Goal: Task Accomplishment & Management: Manage account settings

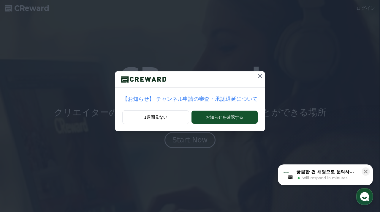
click at [258, 76] on icon at bounding box center [260, 76] width 4 height 4
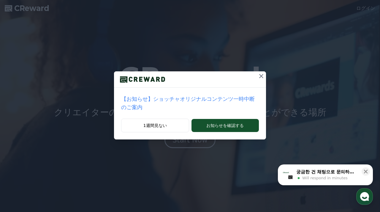
click at [260, 75] on icon at bounding box center [261, 75] width 7 height 7
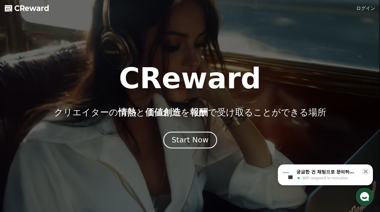
click at [196, 142] on div "Start Now" at bounding box center [190, 140] width 37 height 10
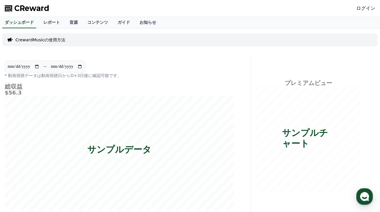
click at [364, 9] on link "ログイン" at bounding box center [366, 8] width 19 height 7
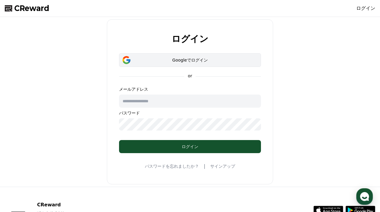
click at [206, 61] on div "Googleでログイン" at bounding box center [190, 60] width 125 height 6
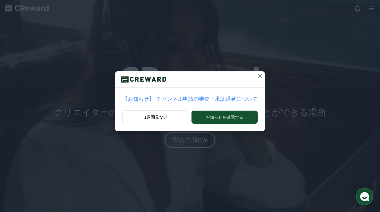
click at [258, 76] on icon at bounding box center [260, 76] width 4 height 4
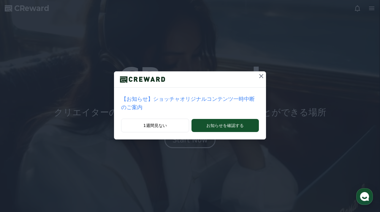
click at [263, 77] on icon at bounding box center [261, 76] width 4 height 4
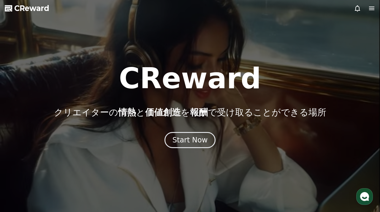
click at [372, 10] on icon at bounding box center [371, 9] width 5 height 4
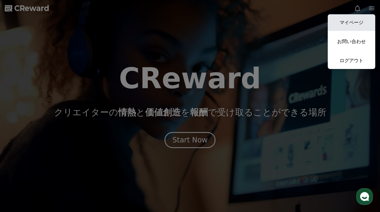
click at [354, 20] on link "マイページ" at bounding box center [352, 22] width 48 height 17
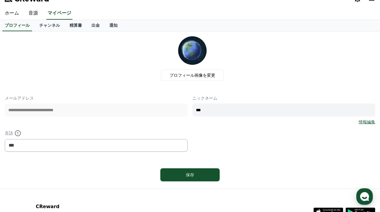
scroll to position [9, 0]
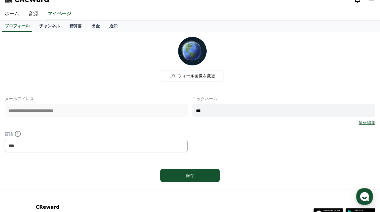
click at [50, 27] on link "チャンネル" at bounding box center [49, 25] width 30 height 11
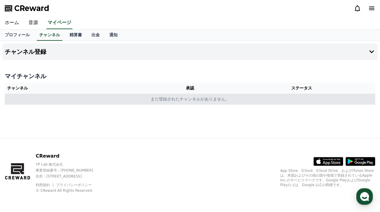
click at [167, 101] on td "まだ登録されたチャンネルがありません。" at bounding box center [190, 99] width 371 height 11
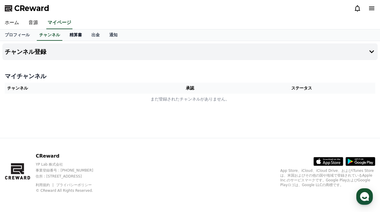
click at [73, 34] on link "精算書" at bounding box center [76, 34] width 22 height 11
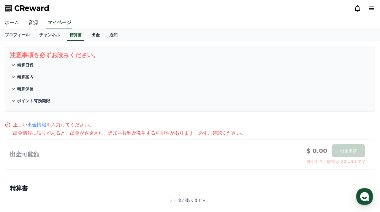
click at [93, 34] on link "出金" at bounding box center [96, 34] width 18 height 11
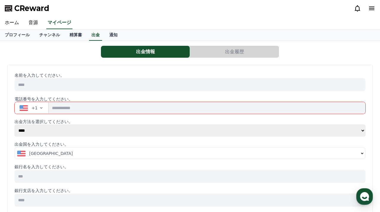
click at [24, 106] on span "button" at bounding box center [24, 108] width 8 height 6
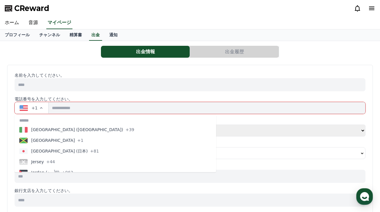
scroll to position [1142, 0]
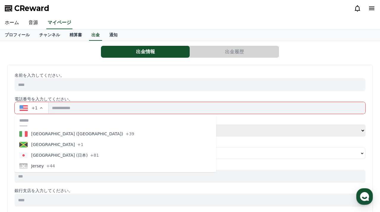
click at [23, 154] on span "button" at bounding box center [23, 155] width 8 height 6
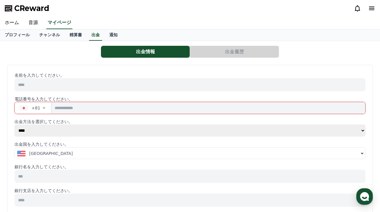
click at [20, 152] on span "button" at bounding box center [21, 154] width 8 height 6
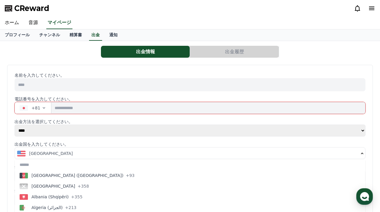
click at [20, 152] on span "button" at bounding box center [21, 154] width 8 height 6
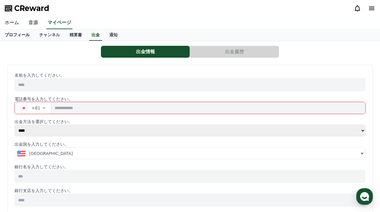
click at [25, 33] on link "プロフィール" at bounding box center [17, 34] width 34 height 11
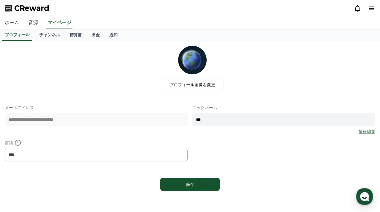
click at [208, 119] on input "***" at bounding box center [284, 119] width 183 height 13
click at [206, 147] on div "**********" at bounding box center [190, 133] width 371 height 56
click at [188, 184] on div "保存" at bounding box center [190, 184] width 36 height 6
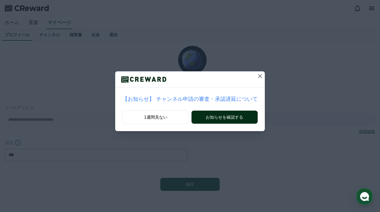
click at [228, 116] on button "お知らせを確認する" at bounding box center [225, 117] width 66 height 13
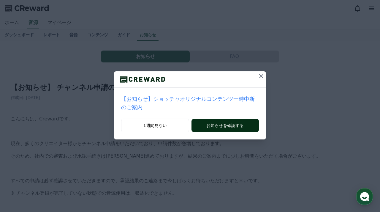
click at [227, 129] on button "お知らせを確認する" at bounding box center [225, 125] width 67 height 13
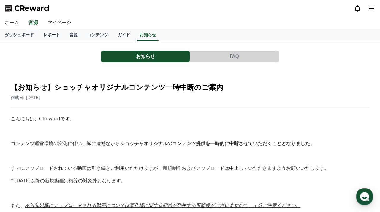
click at [48, 36] on link "レポート" at bounding box center [52, 34] width 26 height 11
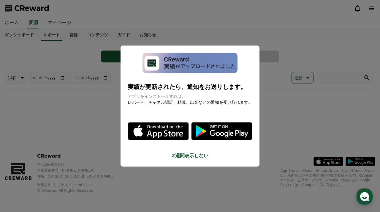
click at [71, 34] on button "close modal" at bounding box center [190, 106] width 380 height 212
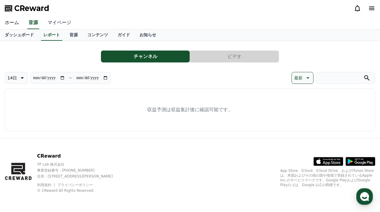
click at [58, 20] on link "マイページ" at bounding box center [59, 23] width 33 height 12
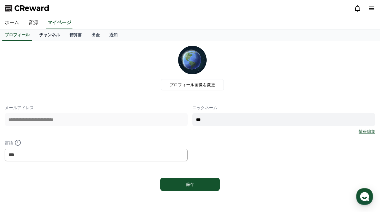
click at [48, 34] on link "チャンネル" at bounding box center [49, 34] width 30 height 11
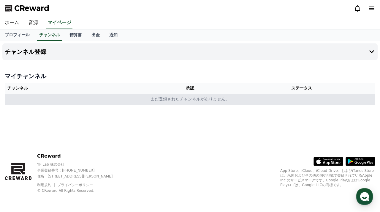
click at [183, 100] on td "まだ登録されたチャンネルがありません。" at bounding box center [190, 99] width 371 height 11
click at [169, 99] on td "まだ登録されたチャンネルがありません。" at bounding box center [190, 99] width 371 height 11
click at [142, 99] on td "まだ登録されたチャンネルがありません。" at bounding box center [190, 99] width 371 height 11
click at [152, 99] on td "まだ登録されたチャンネルがありません。" at bounding box center [190, 99] width 371 height 11
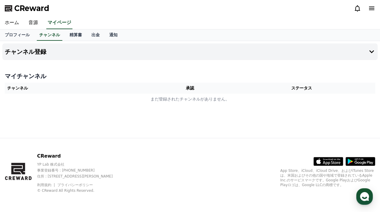
click at [20, 92] on th "チャンネル" at bounding box center [79, 88] width 148 height 11
click at [372, 52] on icon at bounding box center [372, 51] width 5 height 3
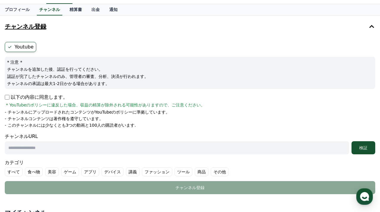
scroll to position [26, 0]
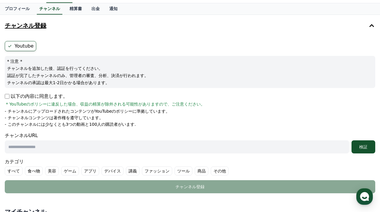
click at [41, 146] on input "text" at bounding box center [177, 146] width 345 height 13
paste input "**********"
type input "**********"
click at [364, 141] on button "検証" at bounding box center [364, 146] width 24 height 13
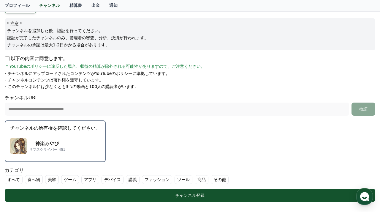
scroll to position [70, 0]
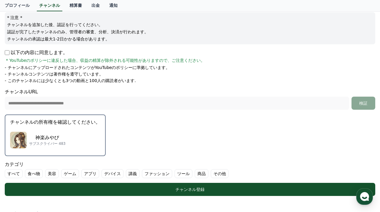
click at [67, 141] on div "神楽[PERSON_NAME] サブスクライバー 483" at bounding box center [55, 140] width 90 height 24
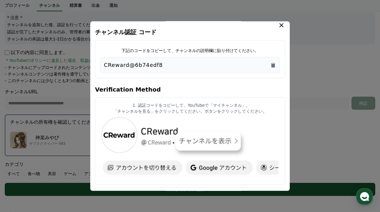
scroll to position [8, 0]
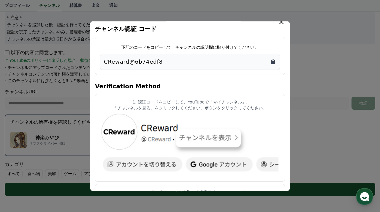
click at [272, 62] on icon "Copy to clipboard" at bounding box center [274, 61] width 4 height 4
click at [204, 138] on img "modal" at bounding box center [190, 145] width 180 height 64
click at [228, 141] on img "modal" at bounding box center [190, 145] width 180 height 64
click at [108, 131] on img "modal" at bounding box center [190, 145] width 180 height 64
click at [282, 20] on button "close modal" at bounding box center [190, 106] width 380 height 212
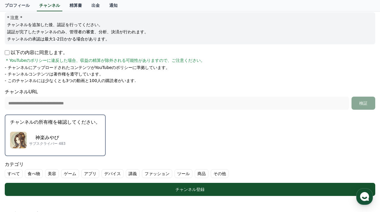
click at [66, 141] on div "神楽[PERSON_NAME] サブスクライバー 483" at bounding box center [55, 140] width 90 height 24
